Goal: Navigation & Orientation: Go to known website

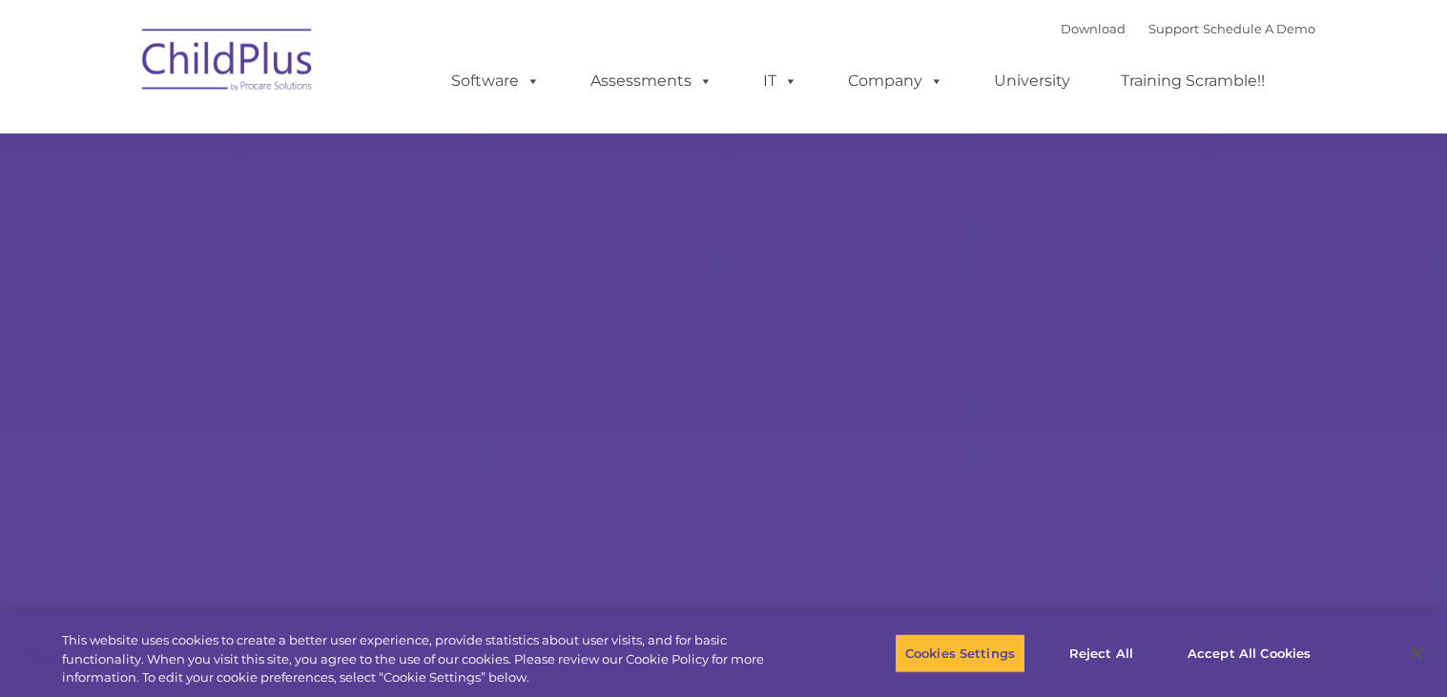
select select "MEDIUM"
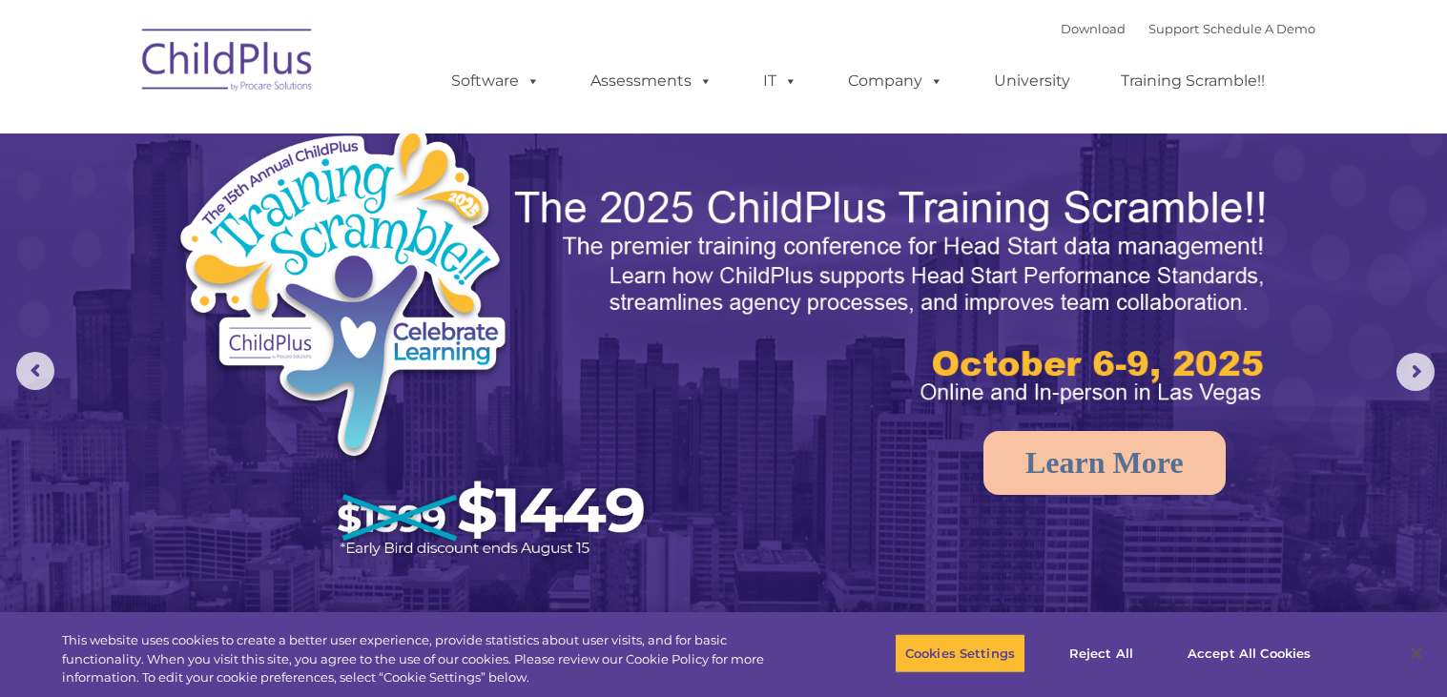
click at [282, 70] on img at bounding box center [228, 62] width 191 height 95
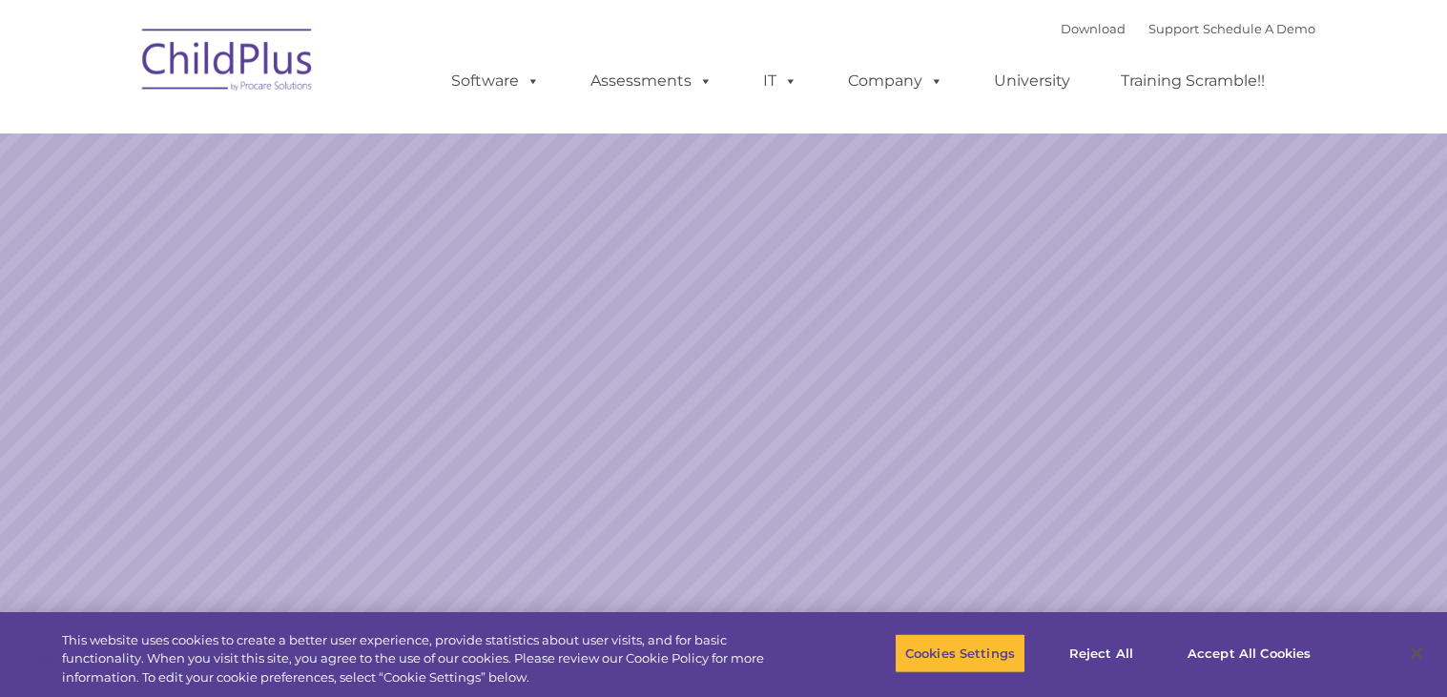
select select "MEDIUM"
